Goal: Transaction & Acquisition: Subscribe to service/newsletter

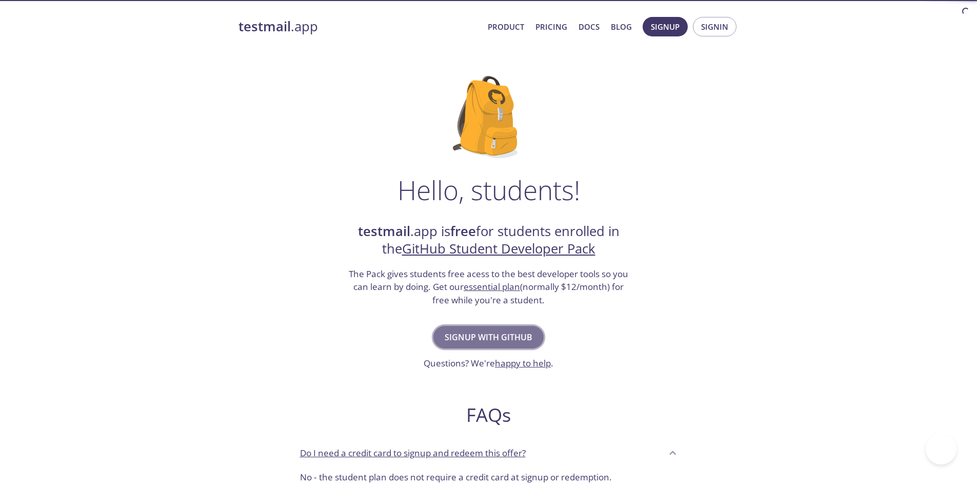
click at [476, 333] on span "Signup with GitHub" at bounding box center [489, 337] width 88 height 14
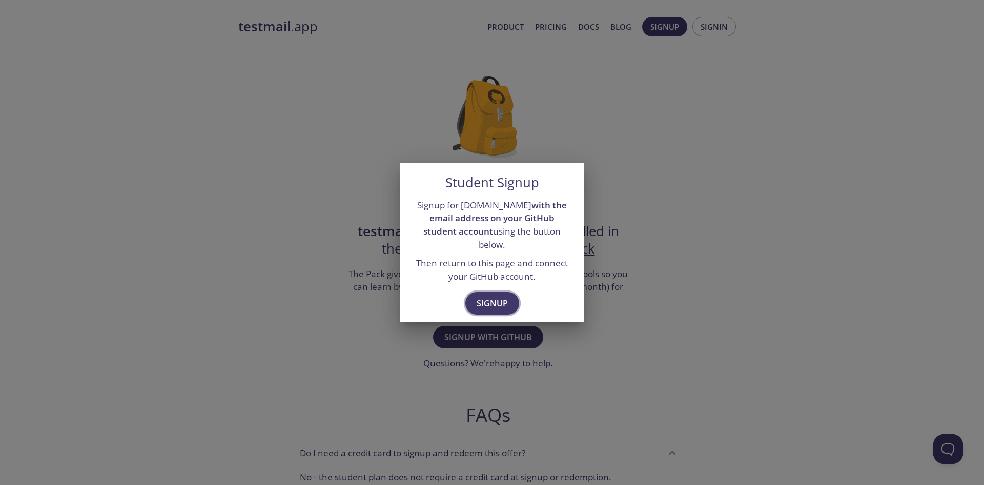
click at [499, 297] on span "Signup" at bounding box center [492, 303] width 31 height 14
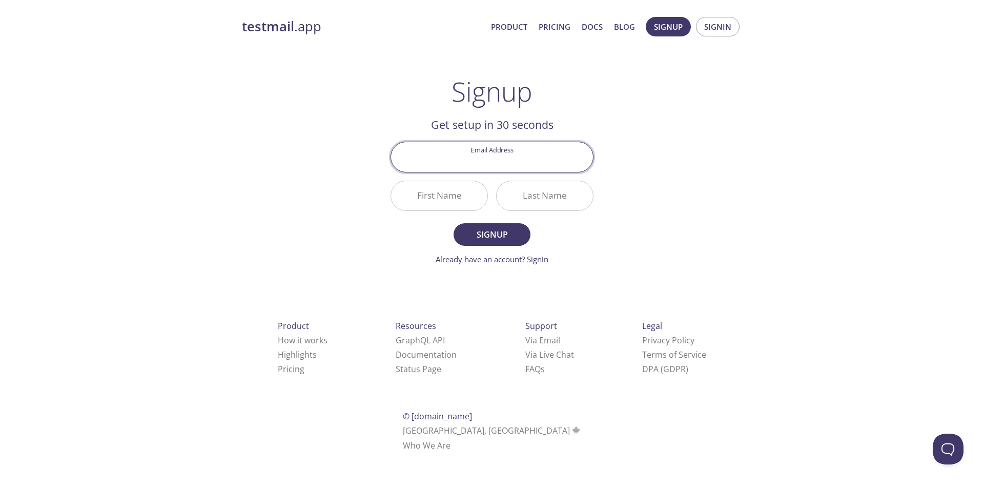
click at [492, 153] on input "Email Address" at bounding box center [492, 156] width 202 height 29
type input "dynamarley0@gmail.com"
click at [469, 198] on input "First Name" at bounding box center [439, 195] width 96 height 29
type input "Dyna"
click at [569, 212] on div "Last Name" at bounding box center [545, 195] width 106 height 38
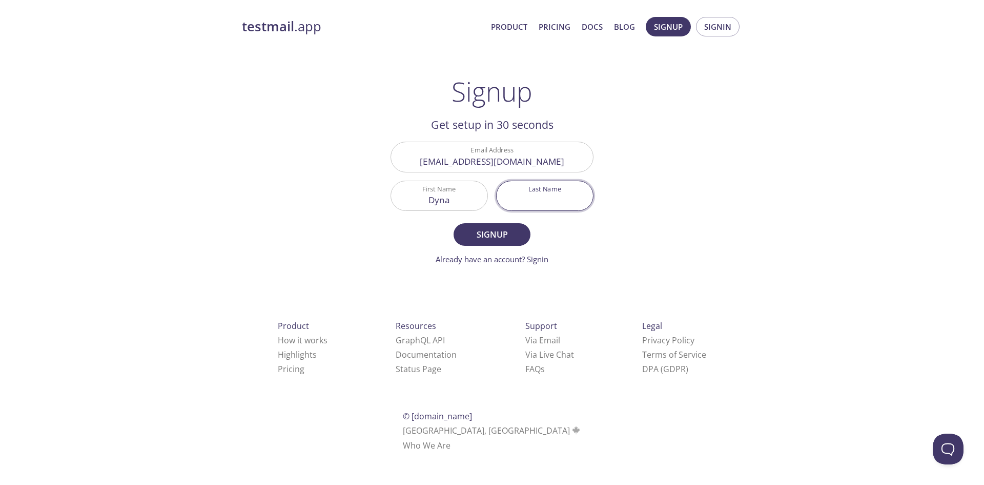
click at [559, 202] on input "Last Name" at bounding box center [545, 195] width 96 height 29
type input "Marley"
click at [511, 232] on span "Signup" at bounding box center [492, 234] width 54 height 14
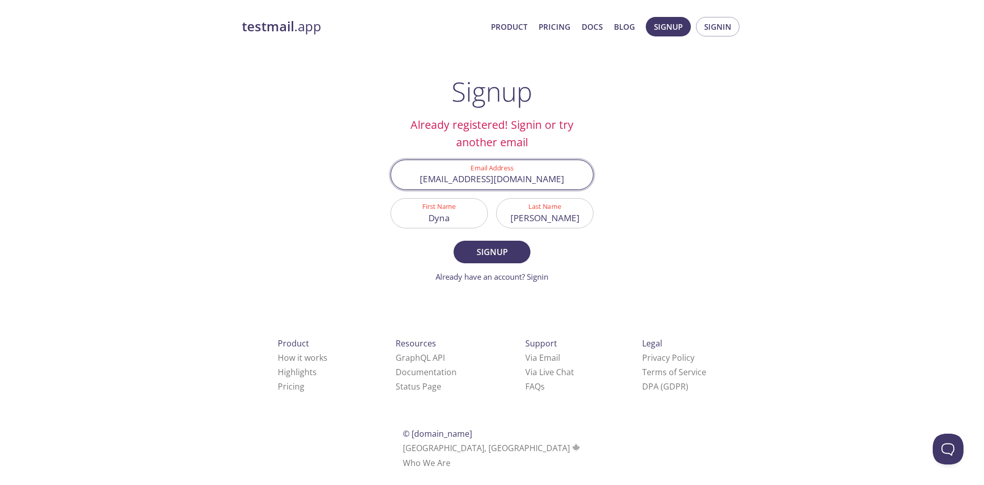
drag, startPoint x: 493, startPoint y: 180, endPoint x: 446, endPoint y: 183, distance: 47.7
click at [446, 183] on input "dynamarley0@gmail.com" at bounding box center [492, 174] width 202 height 29
type input "dogukan2003geveze5@gmail.com"
click at [487, 262] on button "Signup" at bounding box center [492, 251] width 77 height 23
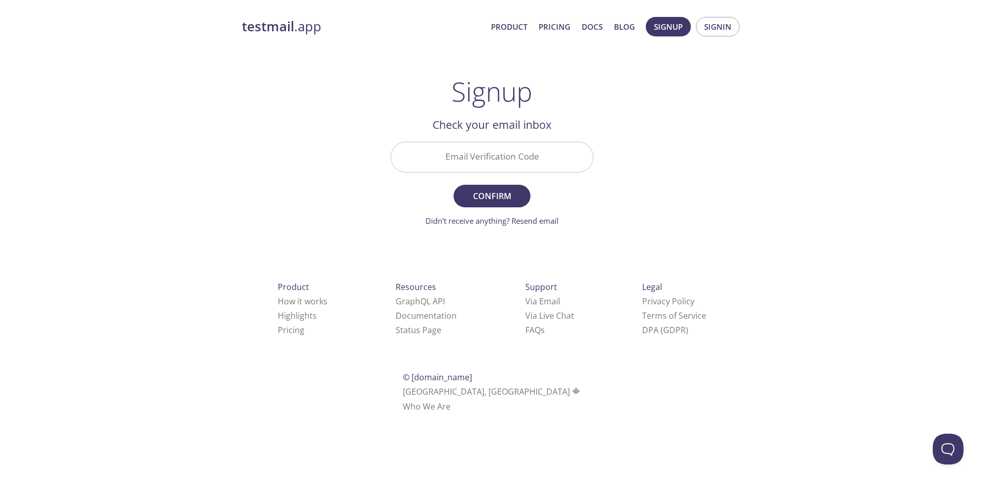
click at [518, 164] on input "Email Verification Code" at bounding box center [492, 156] width 202 height 29
paste input "EHJBCUK"
type input "EHJBCUK"
click at [485, 200] on span "Confirm" at bounding box center [492, 196] width 54 height 14
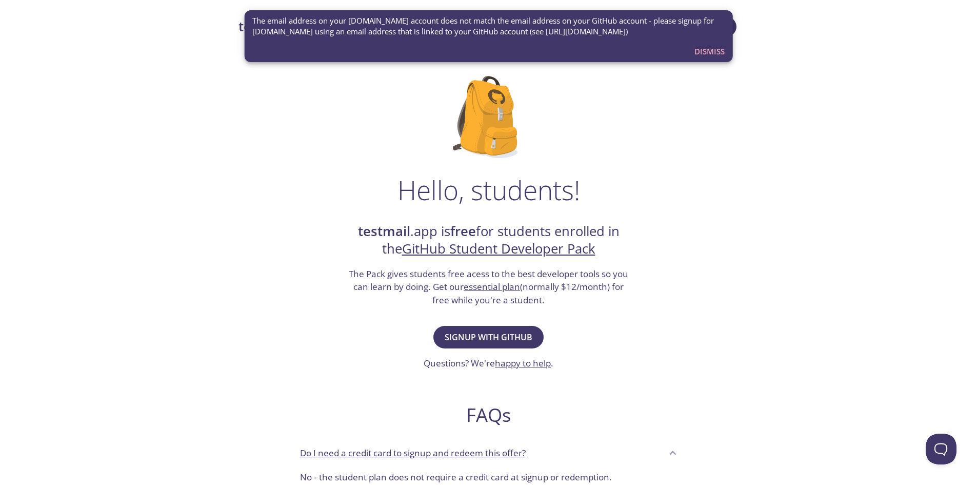
drag, startPoint x: 498, startPoint y: 336, endPoint x: 566, endPoint y: 343, distance: 68.0
click at [562, 343] on div "Hello, students! testmail .app is free for students enrolled in the GitHub Stud…" at bounding box center [488, 372] width 500 height 626
click at [388, 229] on strong "testmail" at bounding box center [384, 231] width 52 height 18
click at [388, 231] on strong "testmail" at bounding box center [384, 231] width 52 height 18
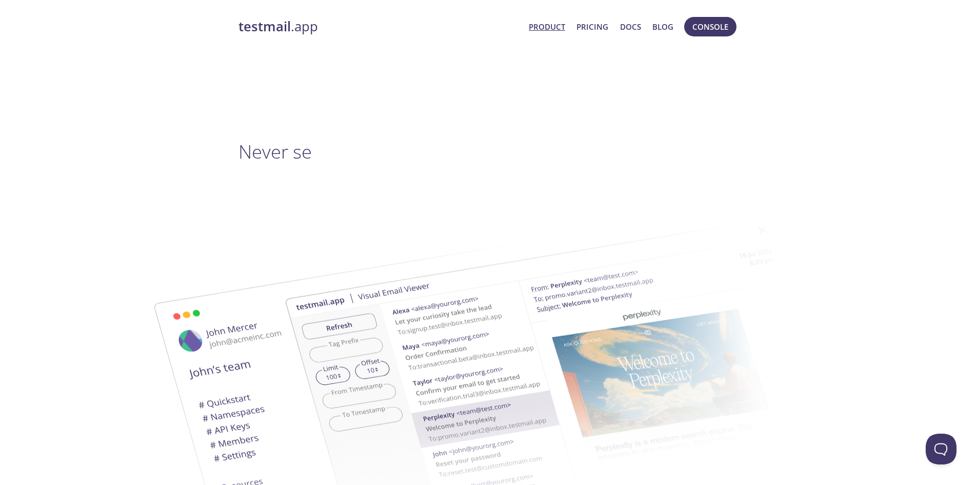
drag, startPoint x: 164, startPoint y: 248, endPoint x: 225, endPoint y: 59, distance: 198.5
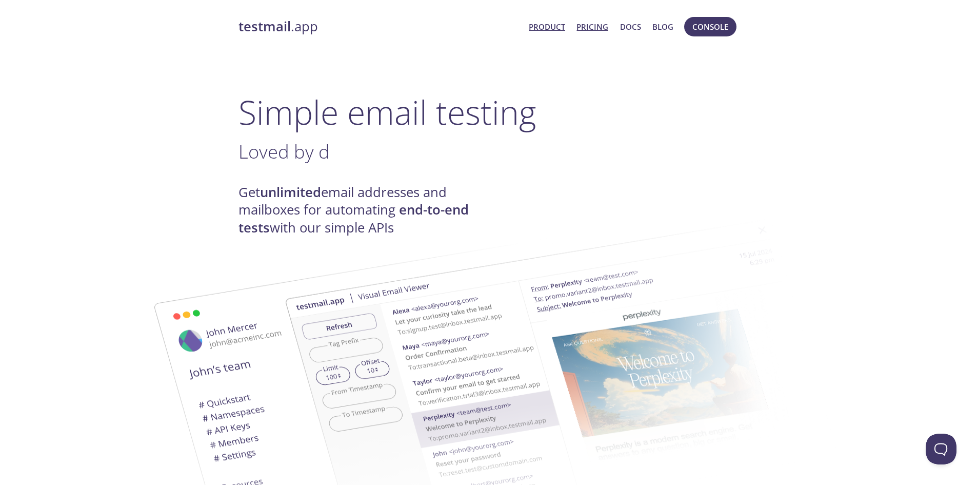
click at [586, 30] on link "Pricing" at bounding box center [592, 26] width 32 height 13
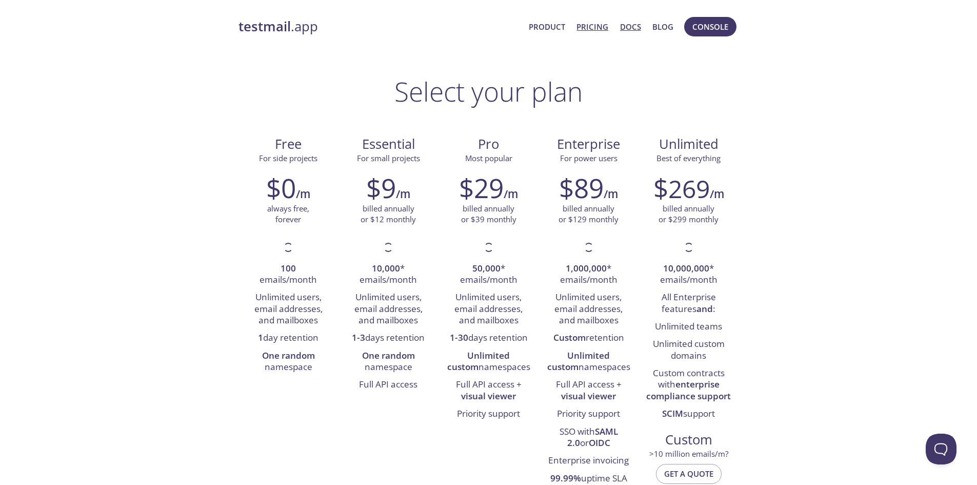
click at [630, 27] on link "Docs" at bounding box center [630, 26] width 21 height 13
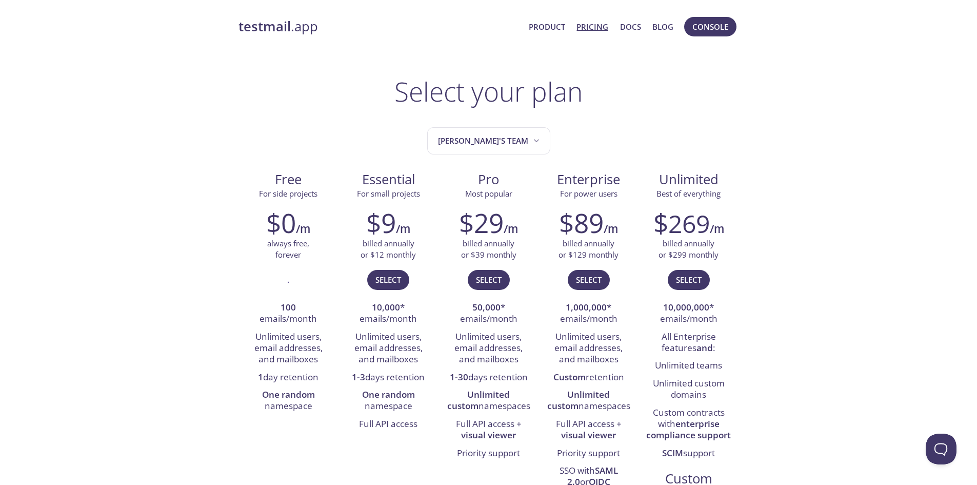
drag, startPoint x: 603, startPoint y: 203, endPoint x: 358, endPoint y: 11, distance: 311.5
click at [622, 28] on link "Docs" at bounding box center [630, 26] width 21 height 13
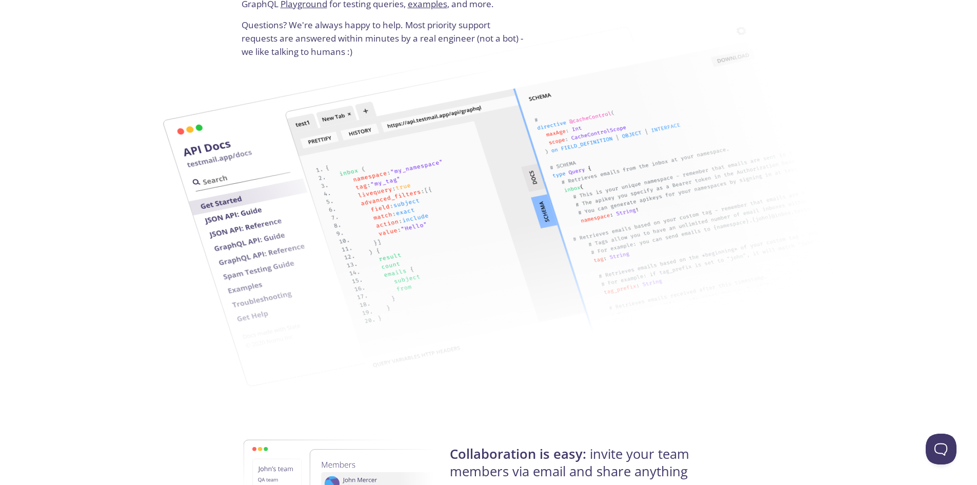
scroll to position [1384, 0]
